Goal: Information Seeking & Learning: Check status

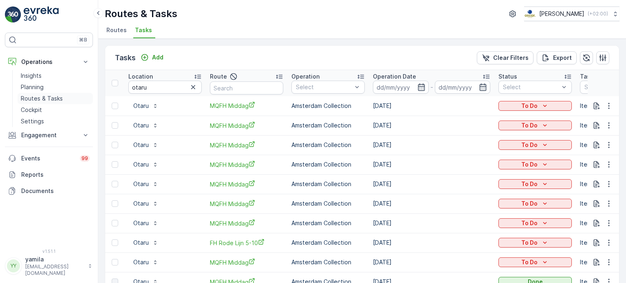
scroll to position [35, 0]
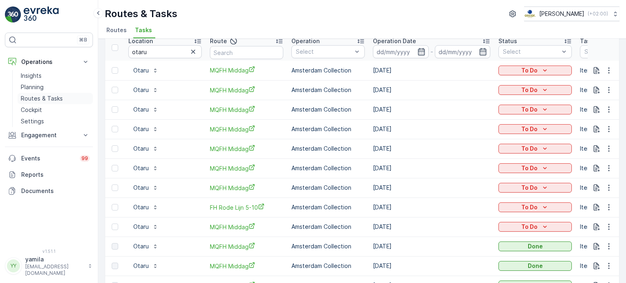
drag, startPoint x: 0, startPoint y: 0, endPoint x: 34, endPoint y: 97, distance: 103.3
click at [34, 97] on p "Routes & Tasks" at bounding box center [42, 99] width 42 height 8
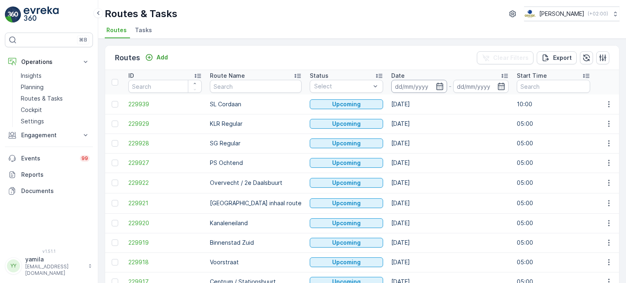
click at [391, 88] on input at bounding box center [419, 86] width 56 height 13
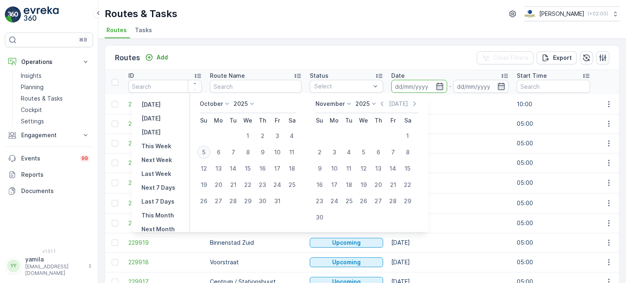
click at [207, 154] on div "5" at bounding box center [203, 152] width 13 height 13
type input "[DATE]"
click at [207, 154] on div "5" at bounding box center [203, 152] width 13 height 13
type input "[DATE]"
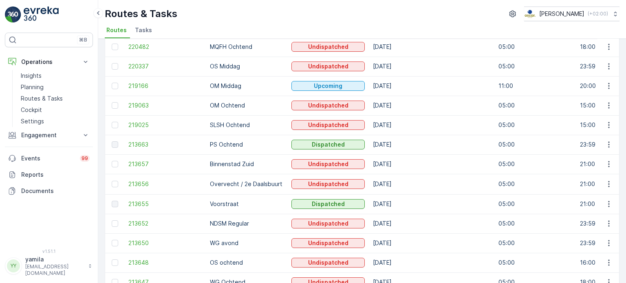
scroll to position [174, 0]
click at [54, 101] on p "Routes & Tasks" at bounding box center [42, 99] width 42 height 8
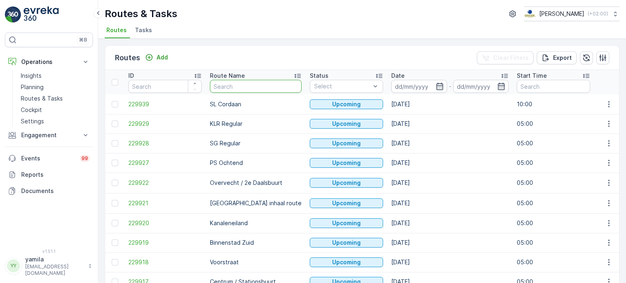
click at [224, 89] on input "text" at bounding box center [256, 86] width 92 height 13
type input "overvecht"
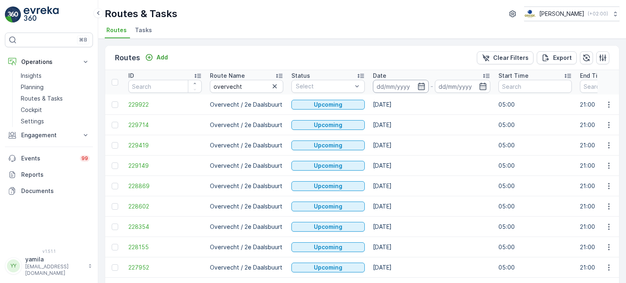
click at [385, 88] on input at bounding box center [401, 86] width 56 height 13
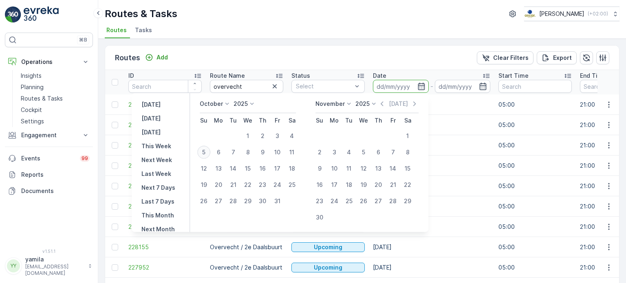
click at [205, 153] on div "5" at bounding box center [203, 152] width 13 height 13
type input "[DATE]"
click at [205, 153] on div "5" at bounding box center [203, 152] width 13 height 13
type input "[DATE]"
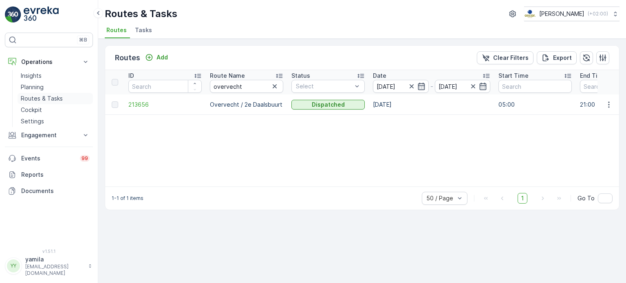
click at [36, 97] on p "Routes & Tasks" at bounding box center [42, 99] width 42 height 8
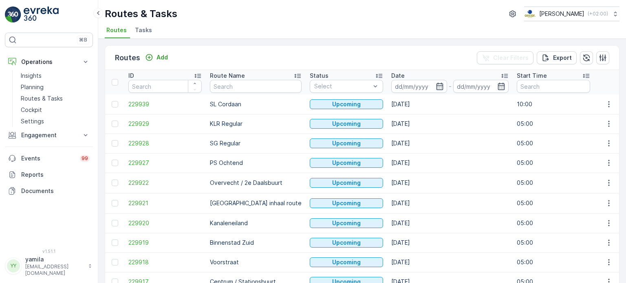
click at [395, 87] on input at bounding box center [419, 86] width 56 height 13
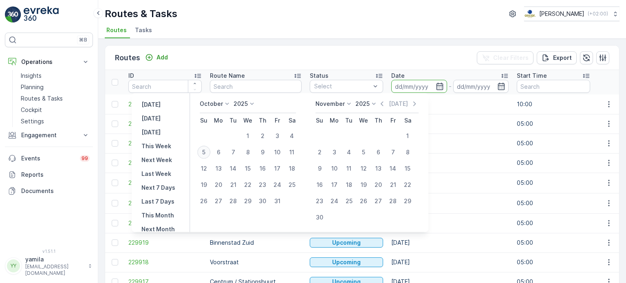
click at [210, 150] on div "5" at bounding box center [203, 152] width 13 height 13
type input "[DATE]"
click at [210, 150] on div "5" at bounding box center [203, 152] width 13 height 13
type input "[DATE]"
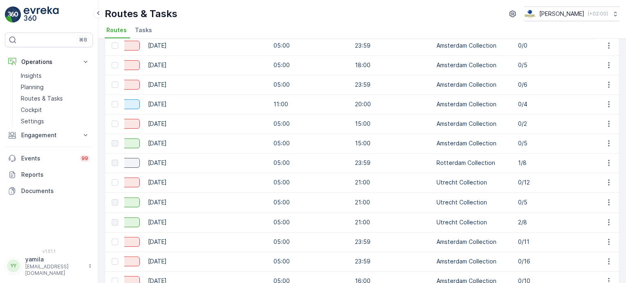
scroll to position [0, 226]
click at [607, 222] on icon "button" at bounding box center [609, 222] width 8 height 8
click at [593, 233] on span "See More Details" at bounding box center [589, 233] width 47 height 8
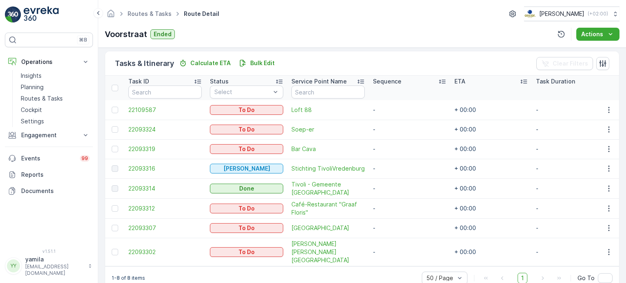
scroll to position [205, 0]
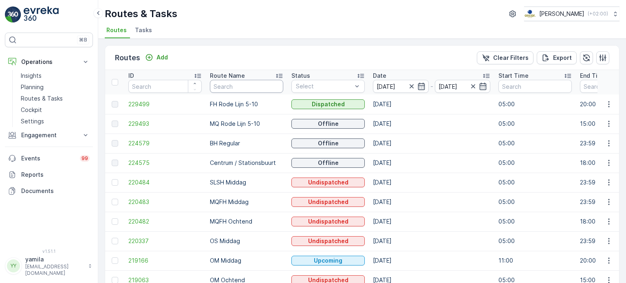
click at [227, 81] on input "text" at bounding box center [246, 86] width 73 height 13
type input "binnenstad"
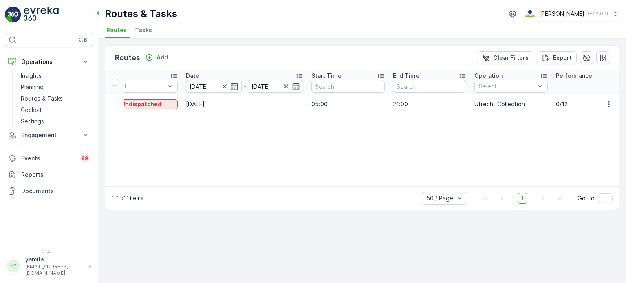
scroll to position [0, 192]
click at [611, 106] on icon "button" at bounding box center [609, 104] width 8 height 8
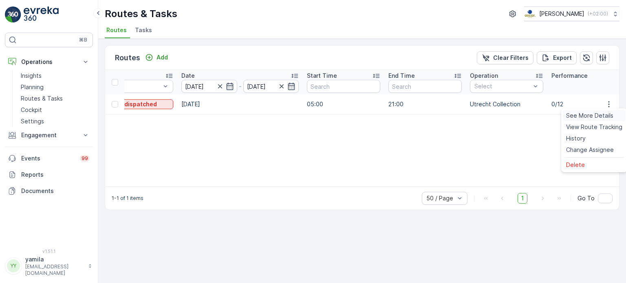
click at [591, 118] on span "See More Details" at bounding box center [589, 116] width 47 height 8
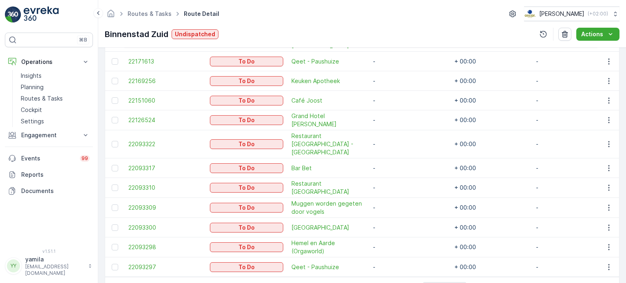
scroll to position [264, 0]
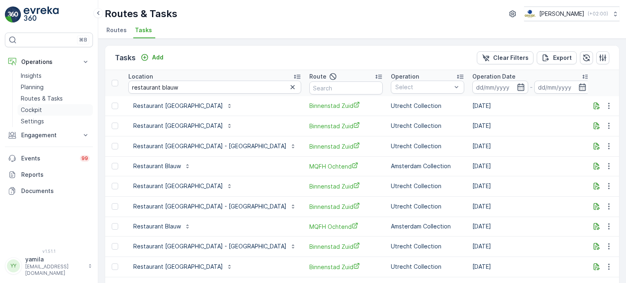
scroll to position [443, 0]
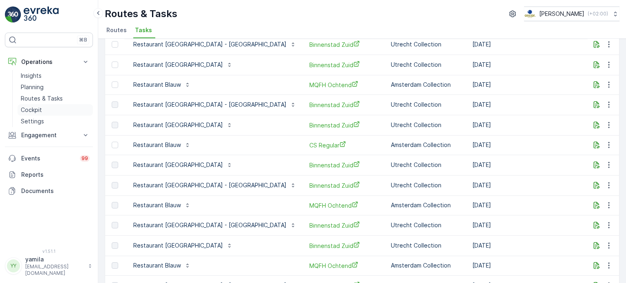
click at [41, 106] on p "Cockpit" at bounding box center [31, 110] width 21 height 8
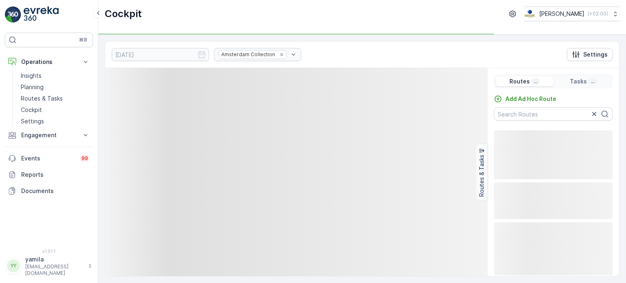
click at [265, 54] on div "Amsterdam Collection" at bounding box center [257, 54] width 87 height 13
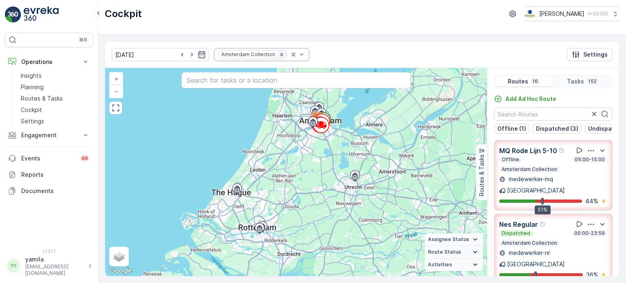
click at [277, 57] on div "Remove Amsterdam Collection" at bounding box center [281, 54] width 9 height 7
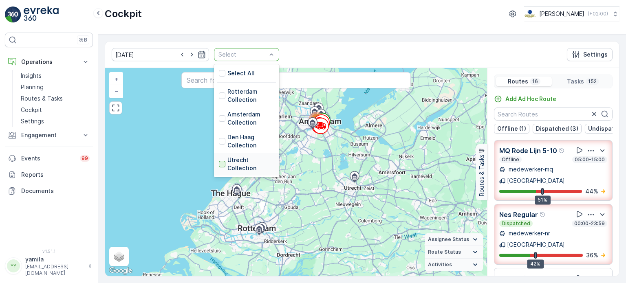
drag, startPoint x: 256, startPoint y: 57, endPoint x: 208, endPoint y: 165, distance: 118.4
click at [219, 165] on div at bounding box center [222, 164] width 7 height 7
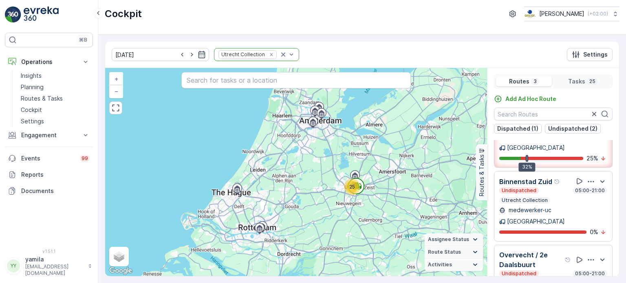
scroll to position [20, 0]
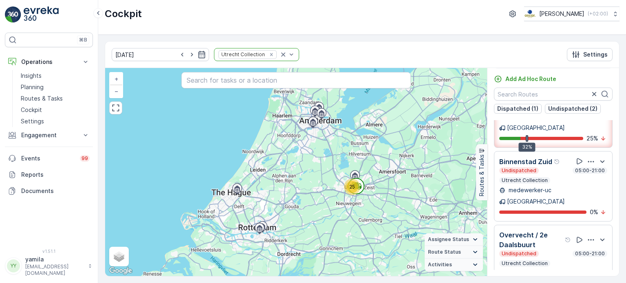
click at [529, 230] on p "Overvecht / 2e Daalsbuurt" at bounding box center [531, 240] width 64 height 20
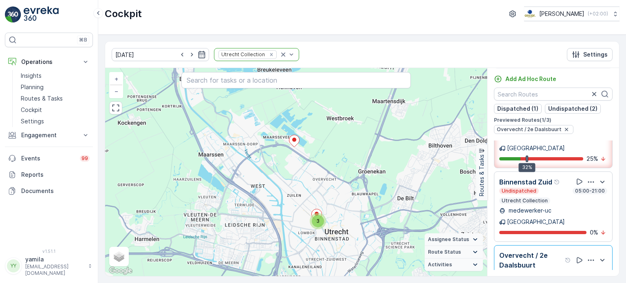
click at [532, 198] on p "Utrecht Collection" at bounding box center [525, 201] width 48 height 7
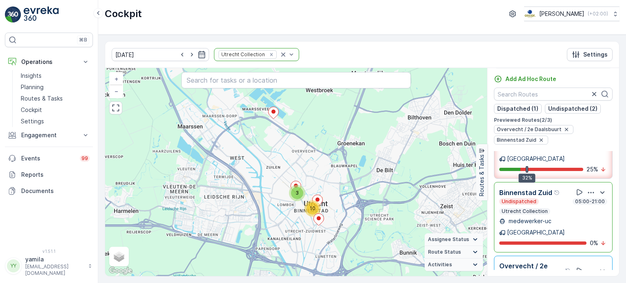
scroll to position [0, 0]
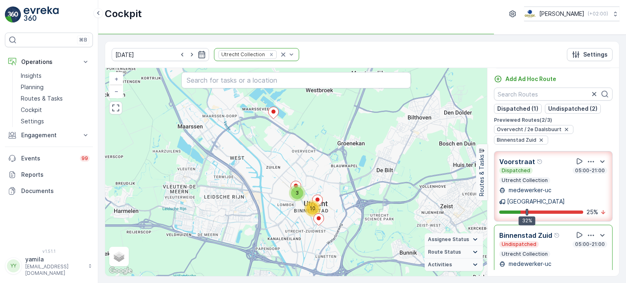
click at [542, 177] on p "Utrecht Collection" at bounding box center [525, 180] width 48 height 7
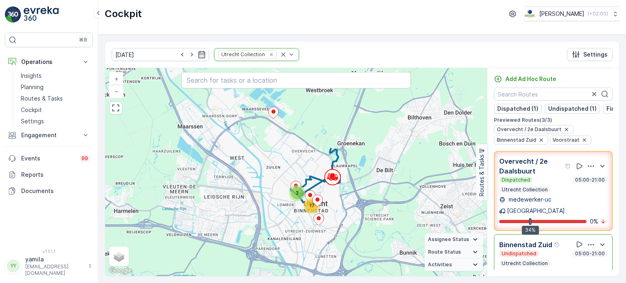
click at [547, 174] on p "Overvecht / 2e Daalsbuurt" at bounding box center [531, 167] width 64 height 20
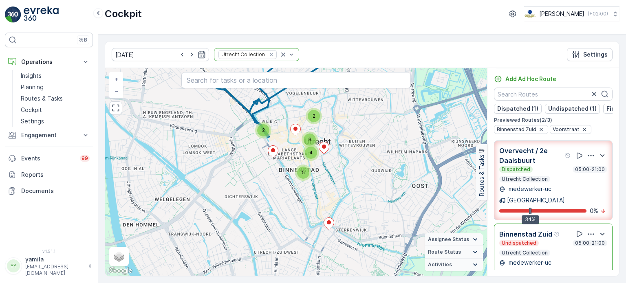
click at [548, 182] on div "Dispatched 05:00-21:00 Utrecht Collection" at bounding box center [553, 174] width 108 height 16
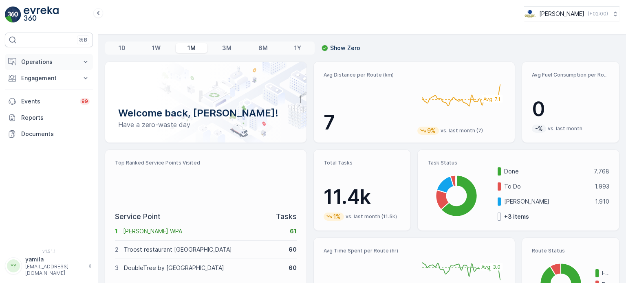
click at [57, 63] on p "Operations" at bounding box center [48, 62] width 55 height 8
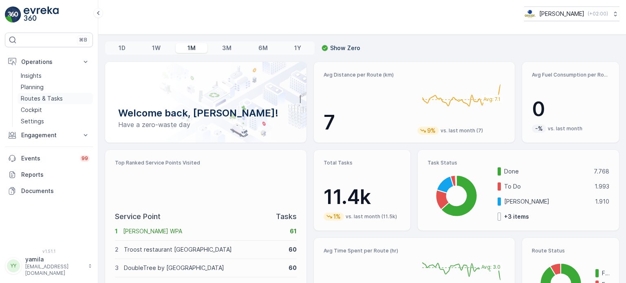
click at [42, 96] on p "Routes & Tasks" at bounding box center [42, 99] width 42 height 8
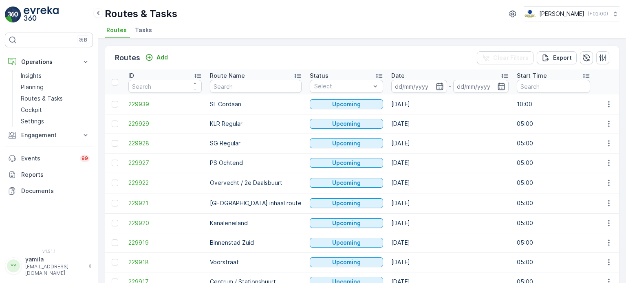
click at [394, 84] on input at bounding box center [419, 86] width 56 height 13
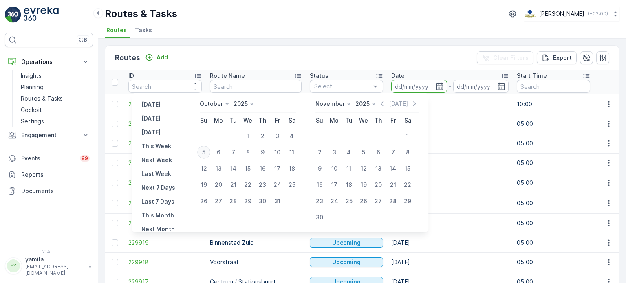
click at [206, 150] on div "5" at bounding box center [203, 152] width 13 height 13
type input "[DATE]"
click at [206, 150] on div "5" at bounding box center [203, 152] width 13 height 13
type input "[DATE]"
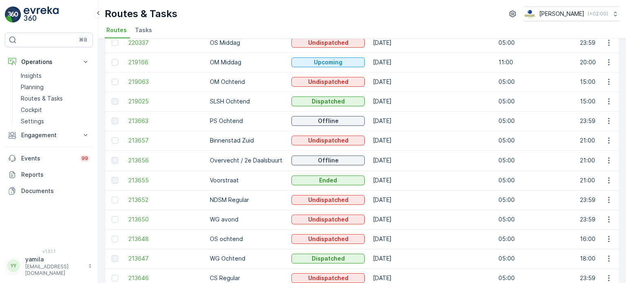
scroll to position [190, 0]
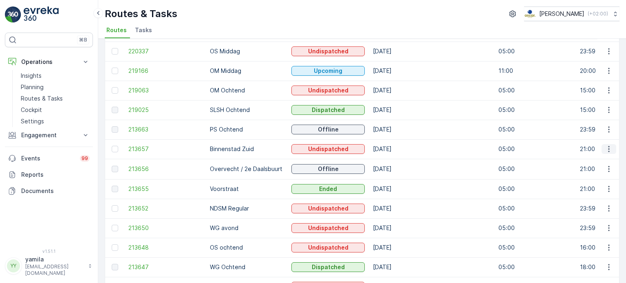
click at [605, 150] on icon "button" at bounding box center [609, 149] width 8 height 8
click at [595, 160] on span "See More Details" at bounding box center [589, 161] width 47 height 8
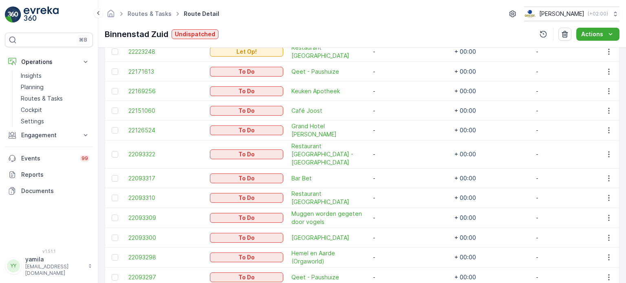
scroll to position [284, 0]
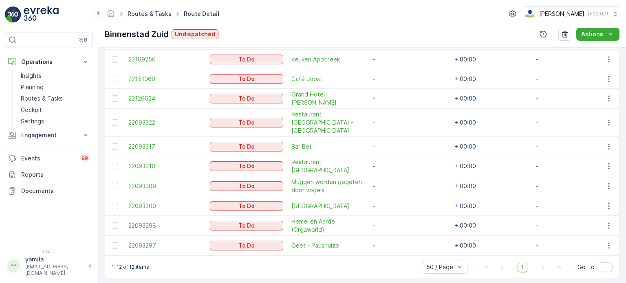
click at [147, 11] on link "Routes & Tasks" at bounding box center [150, 13] width 44 height 7
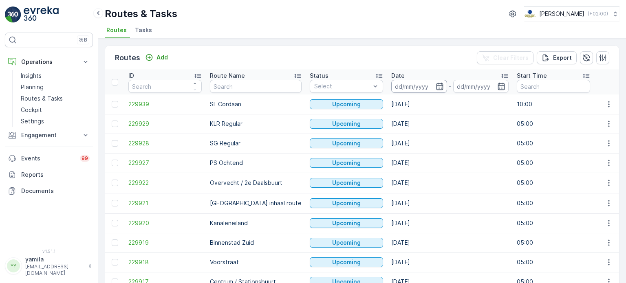
click at [391, 83] on input at bounding box center [419, 86] width 56 height 13
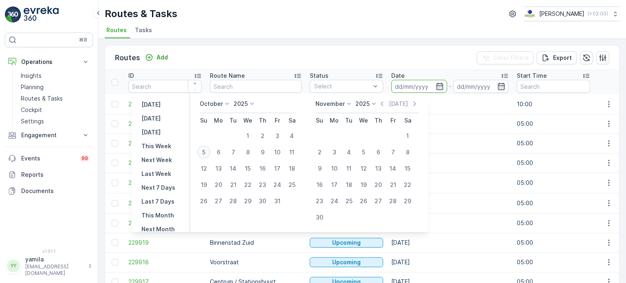
click at [203, 150] on div "5" at bounding box center [203, 152] width 13 height 13
type input "[DATE]"
click at [203, 150] on div "5" at bounding box center [203, 152] width 13 height 13
type input "[DATE]"
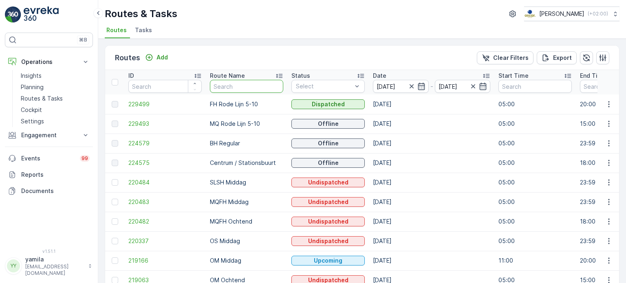
click at [228, 89] on input "text" at bounding box center [246, 86] width 73 height 13
type input "kd"
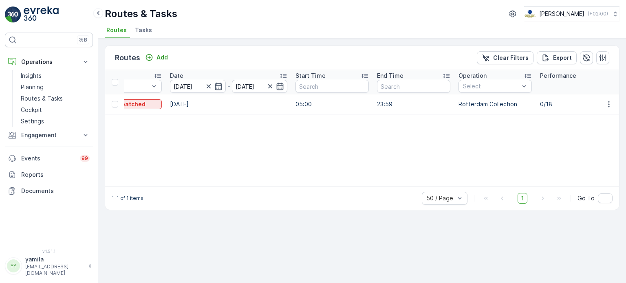
scroll to position [0, 210]
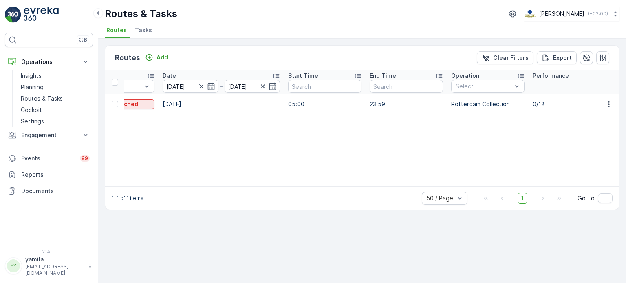
drag, startPoint x: 603, startPoint y: 104, endPoint x: 595, endPoint y: 113, distance: 12.4
click at [605, 107] on icon "button" at bounding box center [609, 104] width 8 height 8
click at [597, 116] on span "See More Details" at bounding box center [589, 116] width 47 height 8
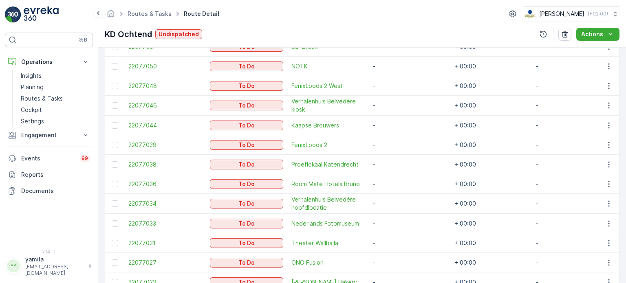
scroll to position [396, 0]
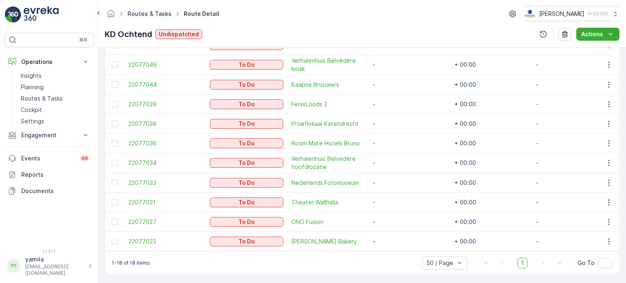
click at [157, 16] on link "Routes & Tasks" at bounding box center [150, 13] width 44 height 7
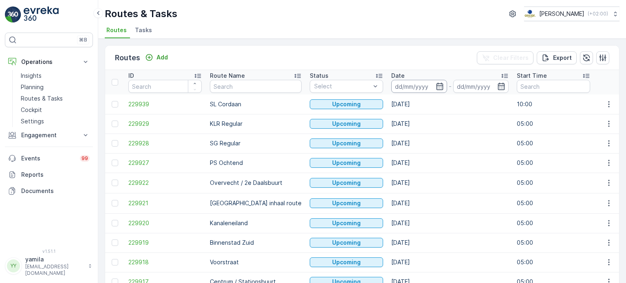
click at [392, 82] on input at bounding box center [419, 86] width 56 height 13
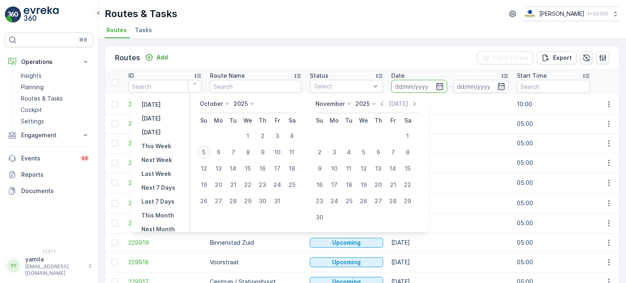
click at [205, 152] on div "5" at bounding box center [203, 152] width 13 height 13
type input "[DATE]"
click at [205, 152] on div "5" at bounding box center [203, 152] width 13 height 13
type input "[DATE]"
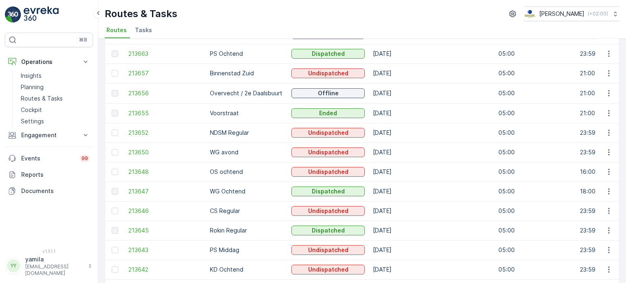
scroll to position [315, 0]
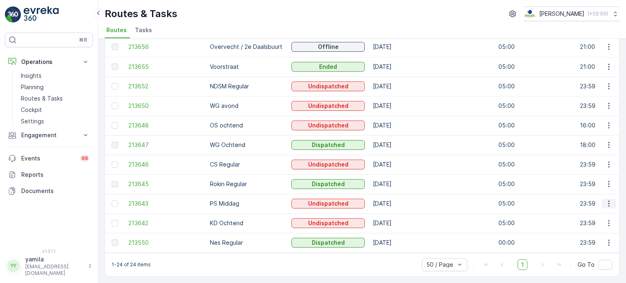
click at [607, 205] on button "button" at bounding box center [609, 204] width 15 height 10
click at [592, 213] on span "See More Details" at bounding box center [589, 212] width 47 height 8
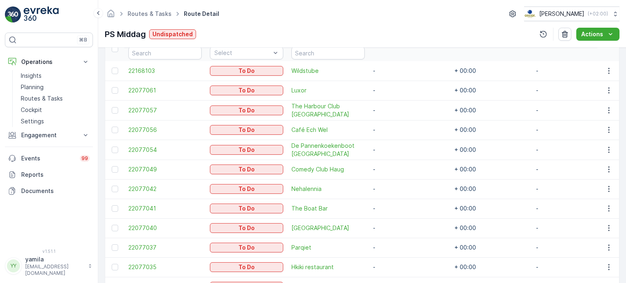
scroll to position [303, 0]
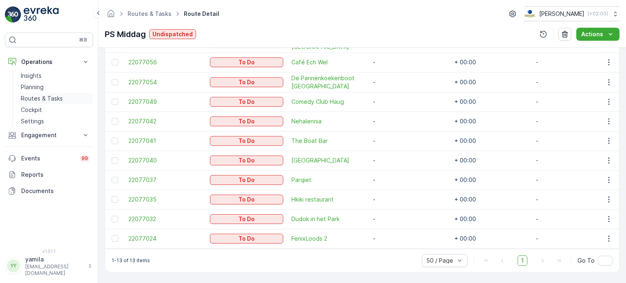
click at [40, 95] on p "Routes & Tasks" at bounding box center [42, 99] width 42 height 8
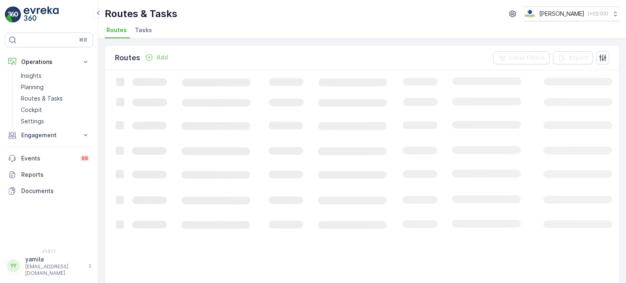
click at [145, 26] on span "Tasks" at bounding box center [143, 30] width 17 height 8
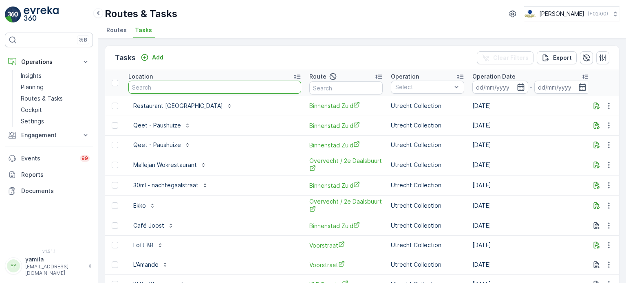
click at [168, 89] on input "text" at bounding box center [214, 87] width 173 height 13
type input "arie"
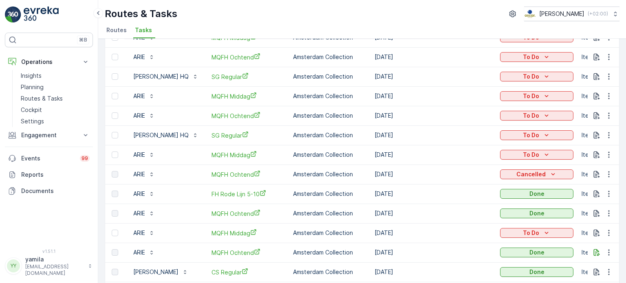
scroll to position [389, 0]
